Goal: Use online tool/utility: Utilize a website feature to perform a specific function

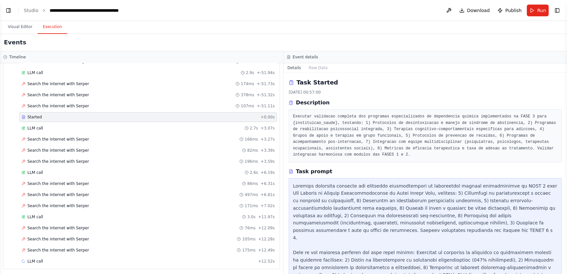
click at [164, 44] on div "Events" at bounding box center [283, 42] width 567 height 17
click at [146, 170] on div "LLM call 2.6s + 6.19s" at bounding box center [148, 172] width 253 height 5
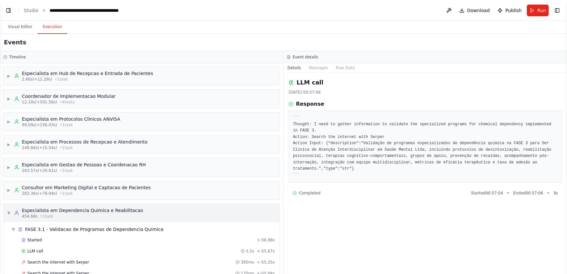
click at [7, 212] on span "▼" at bounding box center [9, 212] width 4 height 5
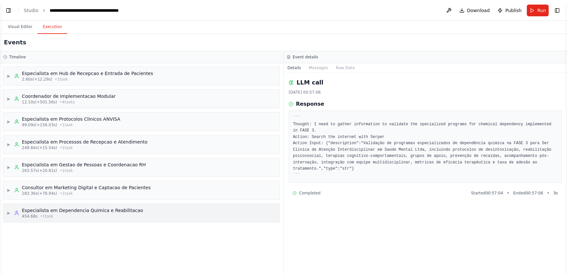
click at [55, 215] on div "454.68s • 1 task" at bounding box center [82, 216] width 121 height 5
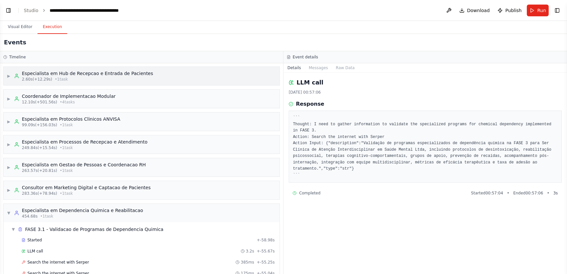
click at [73, 78] on div "2.60s (+12.29s) • 1 task" at bounding box center [87, 79] width 131 height 5
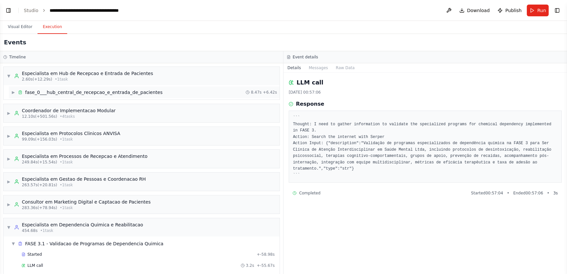
click at [93, 91] on div "fase_0___hub_central_de_recepcao_e_entrada_de_pacientes" at bounding box center [93, 92] width 137 height 7
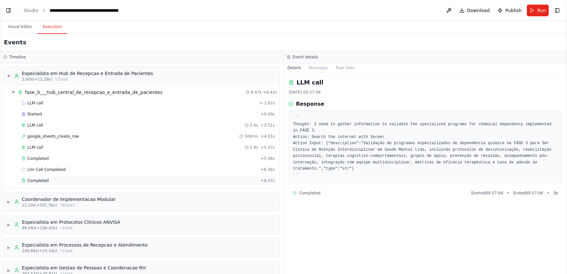
click at [39, 178] on span "Completed" at bounding box center [37, 180] width 21 height 5
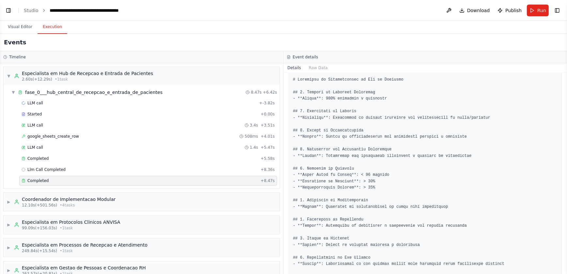
click at [15, 28] on button "Visual Editor" at bounding box center [20, 27] width 35 height 14
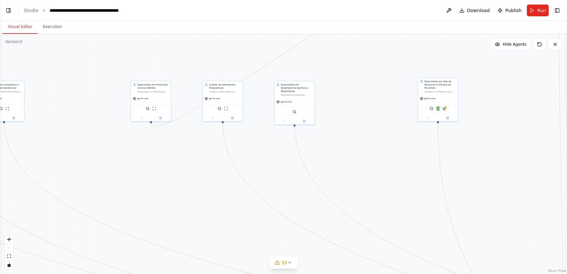
drag, startPoint x: 93, startPoint y: 129, endPoint x: 179, endPoint y: 181, distance: 101.2
click at [211, 203] on div ".deletable-edge-delete-btn { width: 20px; height: 20px; border: 0px solid #ffff…" at bounding box center [283, 154] width 567 height 240
click at [117, 112] on div ".deletable-edge-delete-btn { width: 20px; height: 20px; border: 0px solid #ffff…" at bounding box center [283, 154] width 567 height 240
drag, startPoint x: 84, startPoint y: 156, endPoint x: 317, endPoint y: 236, distance: 245.5
click at [317, 236] on div "gpt-4o-mini" at bounding box center [301, 235] width 40 height 7
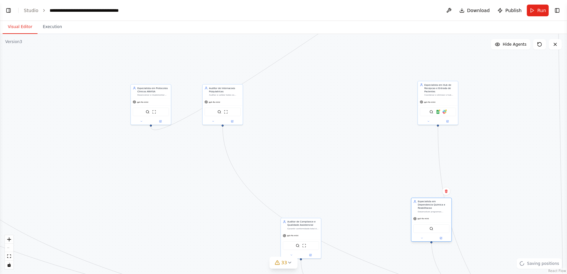
drag, startPoint x: 296, startPoint y: 107, endPoint x: 428, endPoint y: 228, distance: 179.7
click at [428, 228] on div "SerperDevTool" at bounding box center [432, 229] width 40 height 13
click at [523, 227] on div ".deletable-edge-delete-btn { width: 20px; height: 20px; border: 0px solid #ffff…" at bounding box center [283, 154] width 567 height 240
drag, startPoint x: 519, startPoint y: 204, endPoint x: 495, endPoint y: 188, distance: 28.9
click at [519, 206] on div ".deletable-edge-delete-btn { width: 20px; height: 20px; border: 0px solid #ffff…" at bounding box center [283, 154] width 567 height 240
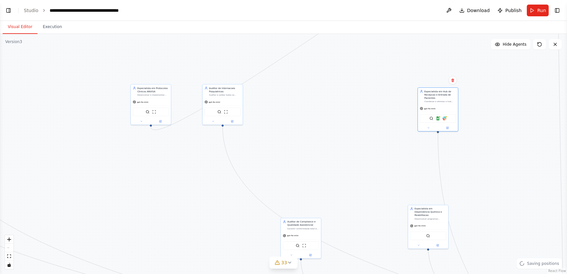
drag, startPoint x: 498, startPoint y: 172, endPoint x: 499, endPoint y: 166, distance: 6.0
click at [498, 171] on div ".deletable-edge-delete-btn { width: 20px; height: 20px; border: 0px solid #ffff…" at bounding box center [283, 154] width 567 height 240
click at [67, 263] on div ".deletable-edge-delete-btn { width: 20px; height: 20px; border: 0px solid #ffff…" at bounding box center [283, 154] width 567 height 240
drag, startPoint x: 231, startPoint y: 114, endPoint x: 294, endPoint y: 195, distance: 102.6
click at [294, 191] on div "SerperDevTool ScrapeWebsiteTool" at bounding box center [281, 186] width 36 height 8
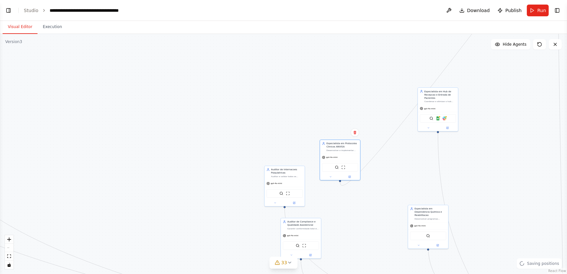
drag, startPoint x: 163, startPoint y: 112, endPoint x: 386, endPoint y: 132, distance: 223.9
click at [355, 166] on div "SerperDevTool ScrapeWebsiteTool" at bounding box center [340, 167] width 36 height 8
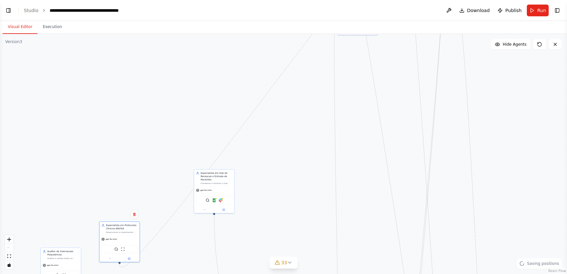
drag, startPoint x: 351, startPoint y: 105, endPoint x: 148, endPoint y: 174, distance: 214.3
click at [148, 174] on div ".deletable-edge-delete-btn { width: 20px; height: 20px; border: 0px solid #ffff…" at bounding box center [283, 154] width 567 height 240
drag, startPoint x: 254, startPoint y: 179, endPoint x: 261, endPoint y: 172, distance: 10.4
click at [256, 179] on div ".deletable-edge-delete-btn { width: 20px; height: 20px; border: 0px solid #ffff…" at bounding box center [283, 154] width 567 height 240
drag, startPoint x: 345, startPoint y: 185, endPoint x: 350, endPoint y: 262, distance: 76.9
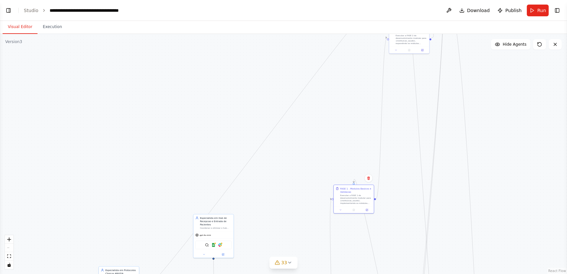
click at [341, 274] on html "BETA Gostaria de criar um projeto que seguisse exatamente essa estrutura: # Pla…" at bounding box center [283, 137] width 567 height 274
drag, startPoint x: 390, startPoint y: 86, endPoint x: 311, endPoint y: 223, distance: 157.9
click at [311, 223] on div ".deletable-edge-delete-btn { width: 20px; height: 20px; border: 0px solid #ffff…" at bounding box center [283, 154] width 567 height 240
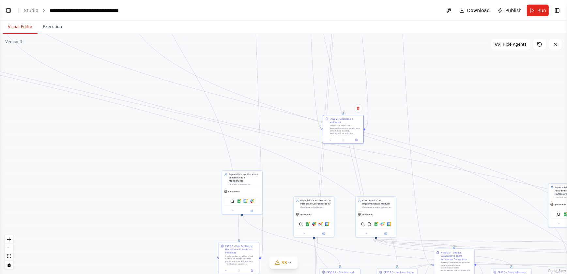
drag, startPoint x: 342, startPoint y: 260, endPoint x: 354, endPoint y: 251, distance: 15.9
click at [354, 251] on div ".deletable-edge-delete-btn { width: 20px; height: 20px; border: 0px solid #ffff…" at bounding box center [217, 227] width 284 height 120
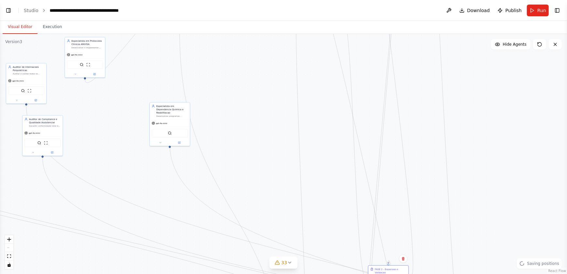
drag, startPoint x: 254, startPoint y: 119, endPoint x: 275, endPoint y: 208, distance: 90.9
click at [275, 211] on div ".deletable-edge-delete-btn { width: 20px; height: 20px; border: 0px solid #ffff…" at bounding box center [283, 154] width 567 height 240
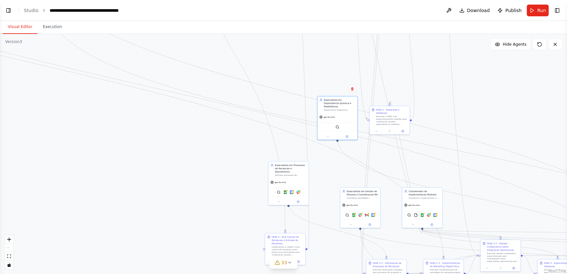
drag, startPoint x: 240, startPoint y: 168, endPoint x: 403, endPoint y: 160, distance: 163.7
click at [403, 160] on div ".deletable-edge-delete-btn { width: 20px; height: 20px; border: 0px solid #ffff…" at bounding box center [263, 218] width 284 height 120
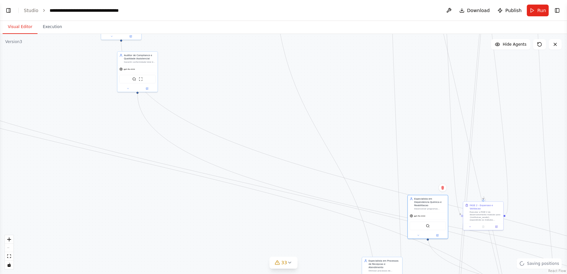
drag, startPoint x: 164, startPoint y: 62, endPoint x: 253, endPoint y: 152, distance: 126.7
click at [254, 153] on div ".deletable-edge-delete-btn { width: 20px; height: 20px; border: 0px solid #ffff…" at bounding box center [283, 154] width 567 height 240
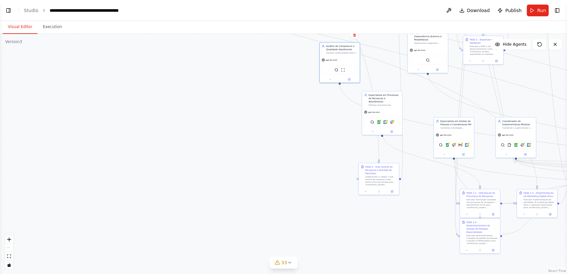
drag, startPoint x: 304, startPoint y: 186, endPoint x: 506, endPoint y: 176, distance: 202.6
click at [506, 176] on div ".deletable-edge-delete-btn { width: 20px; height: 20px; border: 0px solid #ffff…" at bounding box center [283, 154] width 567 height 240
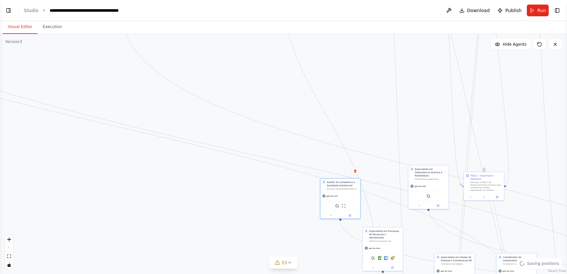
drag, startPoint x: 260, startPoint y: 69, endPoint x: 257, endPoint y: 224, distance: 155.4
click at [257, 224] on div ".deletable-edge-delete-btn { width: 20px; height: 20px; border: 0px solid #ffff…" at bounding box center [283, 154] width 567 height 240
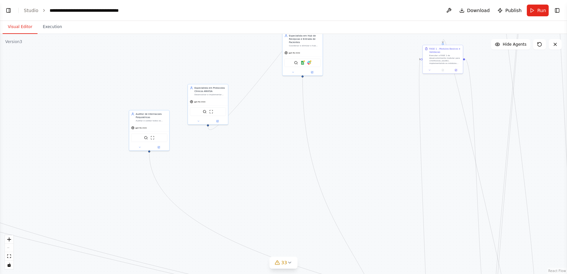
click at [253, 197] on div ".deletable-edge-delete-btn { width: 20px; height: 20px; border: 0px solid #ffff…" at bounding box center [283, 154] width 567 height 240
click at [9, 11] on button "Toggle Left Sidebar" at bounding box center [8, 10] width 9 height 9
click at [172, 72] on div ".deletable-edge-delete-btn { width: 20px; height: 20px; border: 0px solid #ffff…" at bounding box center [283, 154] width 567 height 240
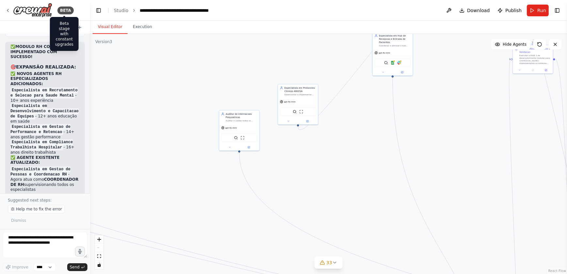
click at [140, 29] on button "Execution" at bounding box center [143, 27] width 30 height 14
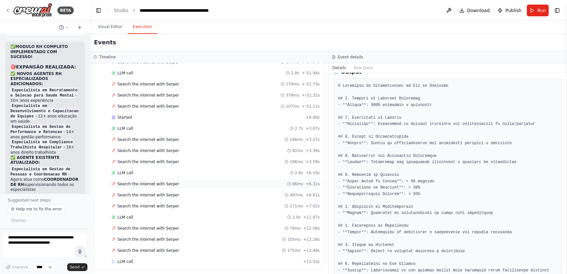
scroll to position [177, 0]
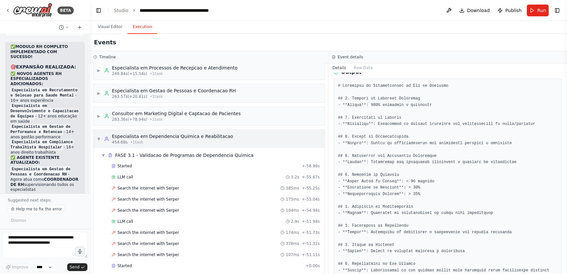
click at [99, 137] on span "▼" at bounding box center [99, 138] width 4 height 5
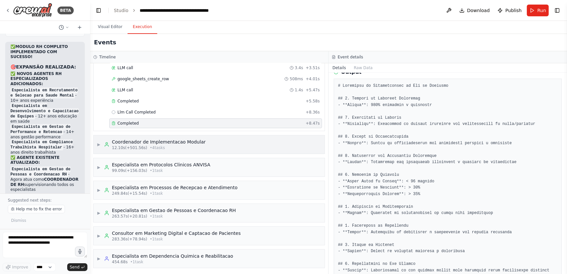
scroll to position [0, 0]
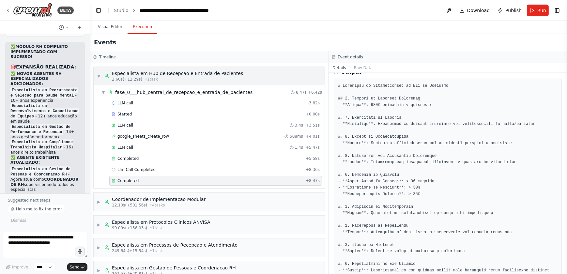
click at [98, 76] on span "▼" at bounding box center [99, 75] width 4 height 5
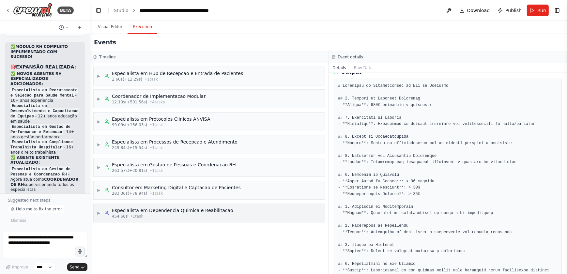
click at [127, 215] on div "454.68s • 1 task" at bounding box center [172, 216] width 121 height 5
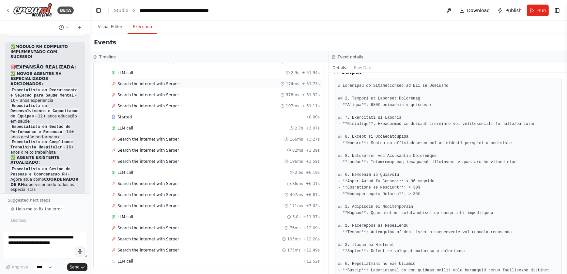
scroll to position [134, 0]
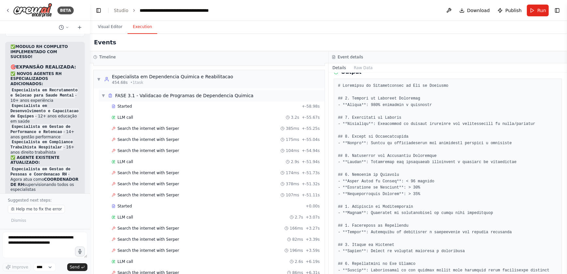
click at [103, 95] on span "▼" at bounding box center [103, 95] width 4 height 5
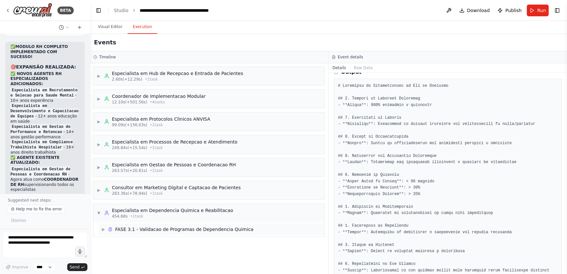
scroll to position [0, 0]
click at [99, 213] on span "▼" at bounding box center [99, 212] width 4 height 5
click at [134, 207] on div "Especialista em Dependencia Quimica e Reabilitacao" at bounding box center [172, 210] width 121 height 7
click at [140, 228] on div "FASE 3.1 - Validacao de Programas de Dependencia Quimica" at bounding box center [184, 229] width 138 height 7
click at [137, 189] on div "Consultor em Marketing Digital e Captacao de Pacientes" at bounding box center [176, 187] width 129 height 7
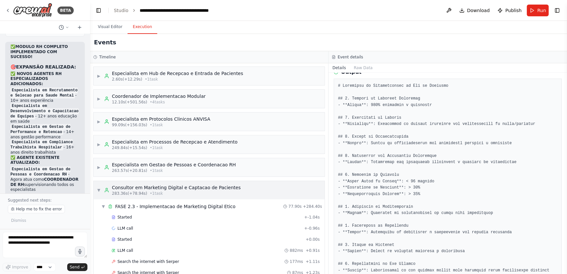
click at [137, 185] on div "Consultor em Marketing Digital e Captacao de Pacientes" at bounding box center [176, 187] width 129 height 7
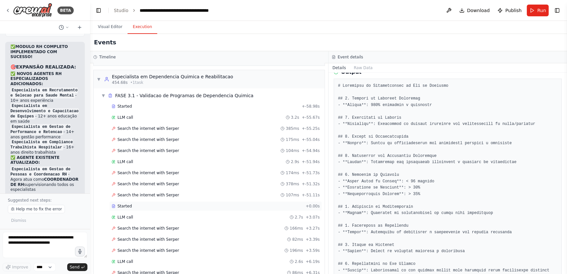
scroll to position [104, 0]
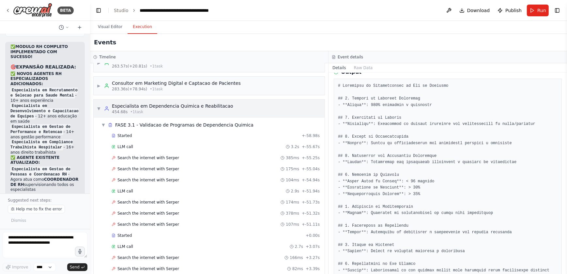
click at [146, 105] on div "Especialista em Dependencia Quimica e Reabilitacao" at bounding box center [172, 106] width 121 height 7
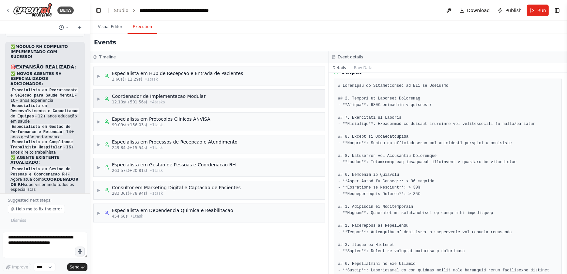
click at [150, 100] on span "• 4 task s" at bounding box center [157, 102] width 15 height 5
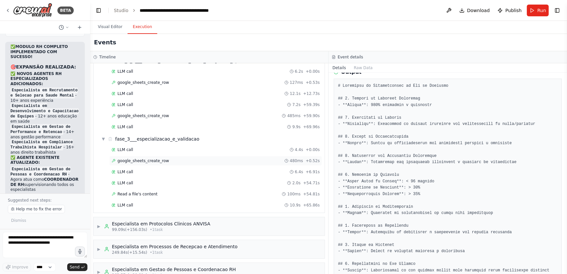
scroll to position [29, 0]
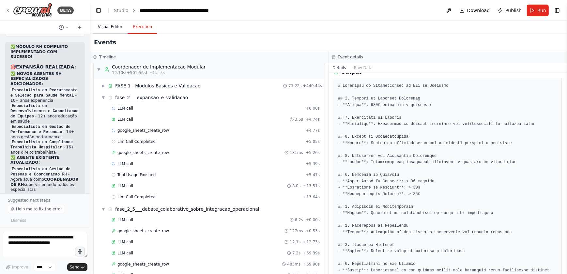
click at [107, 25] on button "Visual Editor" at bounding box center [110, 27] width 35 height 14
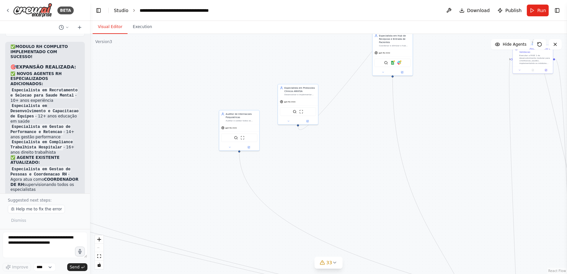
click at [120, 10] on link "Studio" at bounding box center [121, 10] width 15 height 5
